Goal: Task Accomplishment & Management: Manage account settings

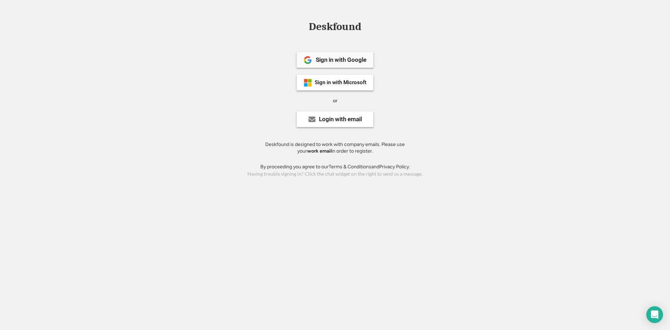
click at [334, 61] on div "Sign in with Google" at bounding box center [341, 60] width 51 height 6
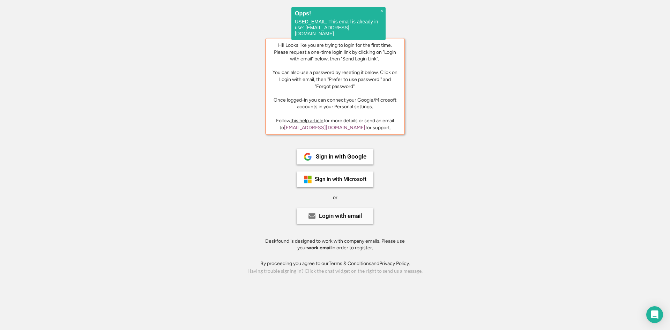
click at [351, 213] on div "Login with email" at bounding box center [340, 216] width 43 height 6
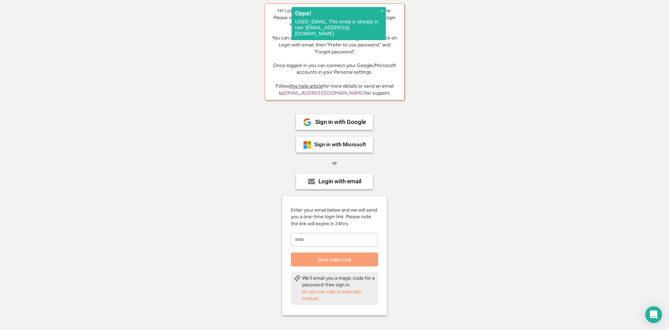
scroll to position [35, 0]
click at [344, 244] on input "email" at bounding box center [334, 239] width 87 height 14
type input "**********"
click at [354, 259] on button "Send Login Link" at bounding box center [334, 259] width 87 height 14
